Goal: Find specific page/section: Find specific page/section

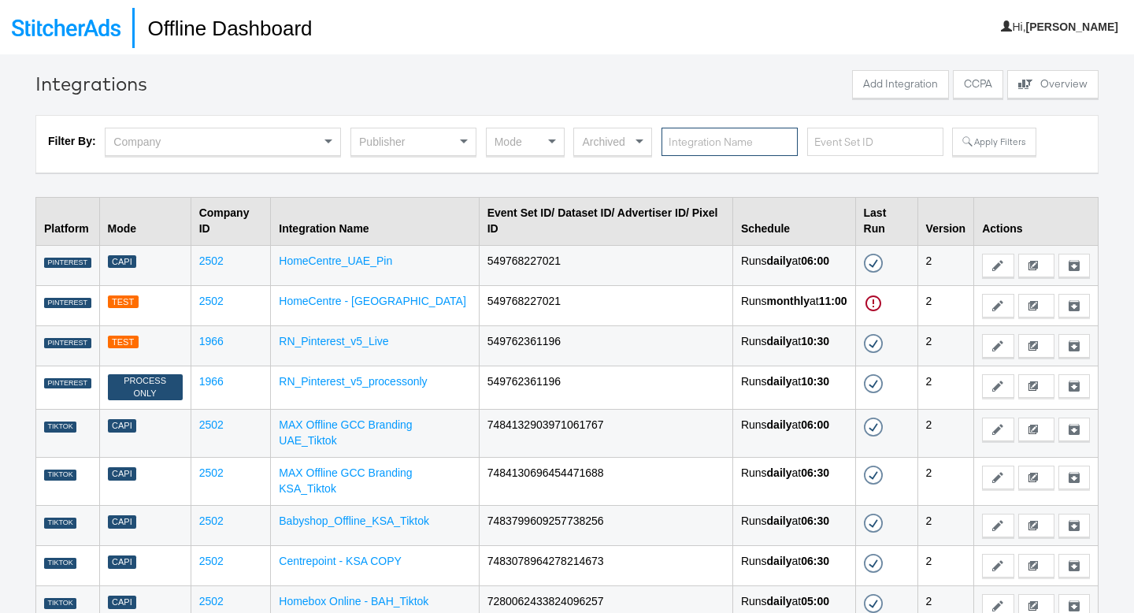
click at [696, 153] on input "text" at bounding box center [730, 142] width 136 height 29
type input "homes"
click at [963, 143] on icon at bounding box center [968, 141] width 11 height 11
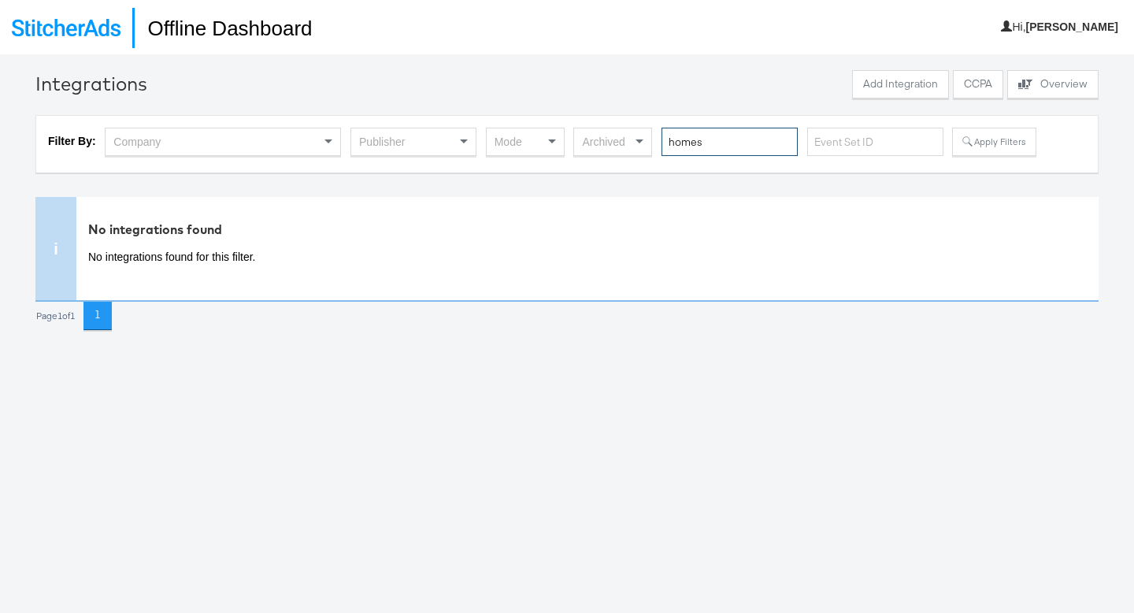
click at [746, 146] on input "homes" at bounding box center [730, 142] width 136 height 29
type input "homes_r_us"
click at [963, 146] on icon at bounding box center [968, 141] width 11 height 11
click at [714, 143] on input "homes_r_us" at bounding box center [730, 142] width 136 height 29
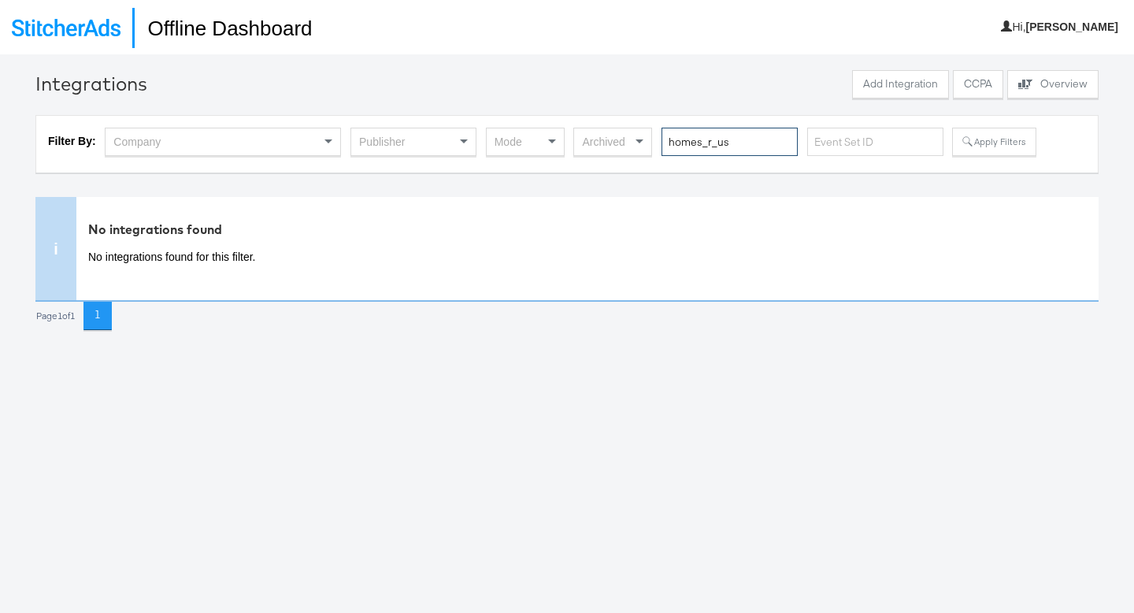
click at [714, 143] on input "homes_r_us" at bounding box center [730, 142] width 136 height 29
